Goal: Task Accomplishment & Management: Manage account settings

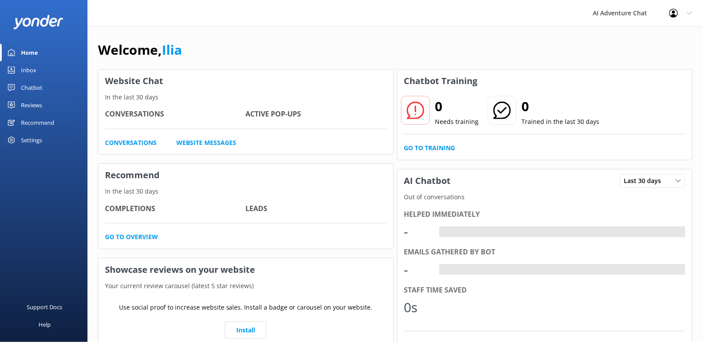
click at [36, 70] on link "Inbox" at bounding box center [43, 69] width 87 height 17
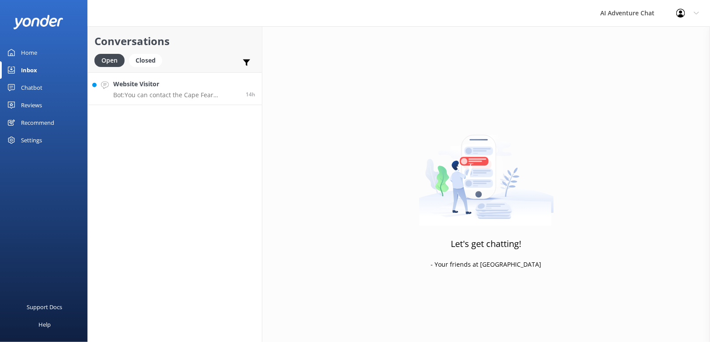
click at [194, 93] on p "Bot: You can contact the Cape Fear Adventures team at [PHONE_NUMBER]. Or, send …" at bounding box center [176, 95] width 126 height 8
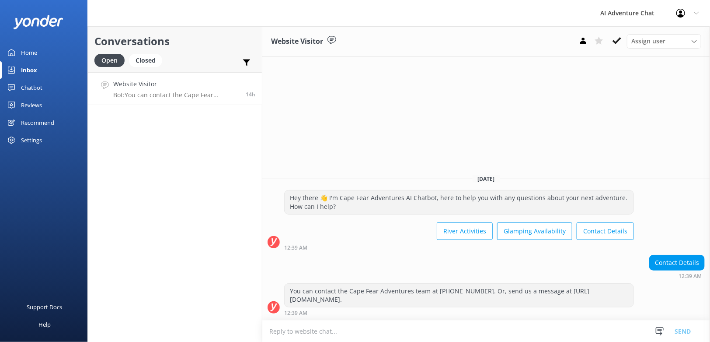
click at [52, 51] on link "Home" at bounding box center [43, 52] width 87 height 17
